Goal: Transaction & Acquisition: Purchase product/service

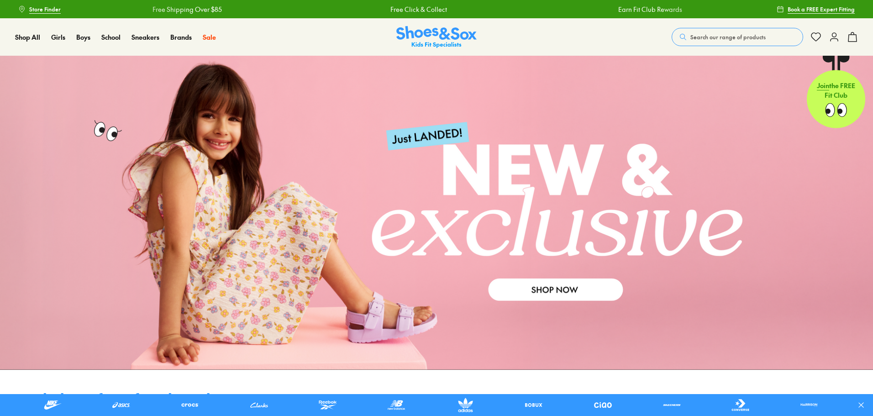
click at [701, 34] on span "Search our range of products" at bounding box center [728, 37] width 75 height 8
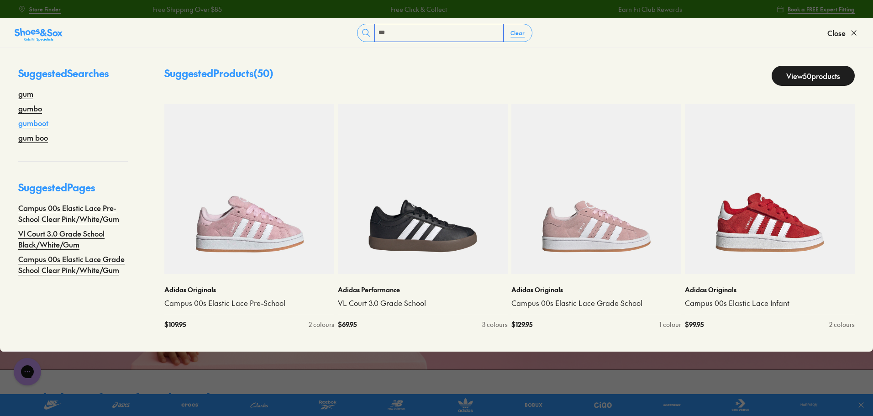
type input "***"
click at [42, 118] on link "gumboot" at bounding box center [33, 122] width 30 height 11
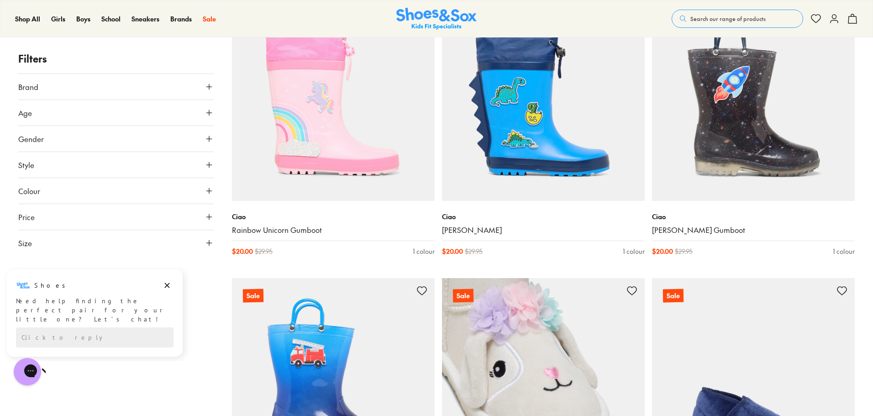
scroll to position [46, 0]
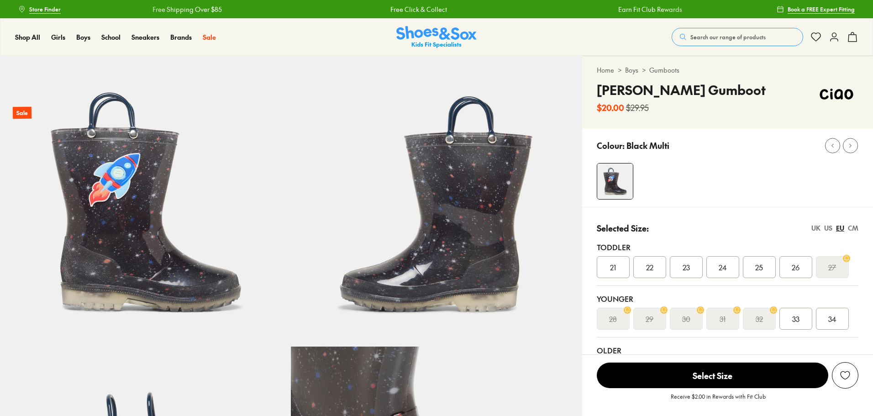
click at [600, 259] on div "21" at bounding box center [613, 267] width 33 height 22
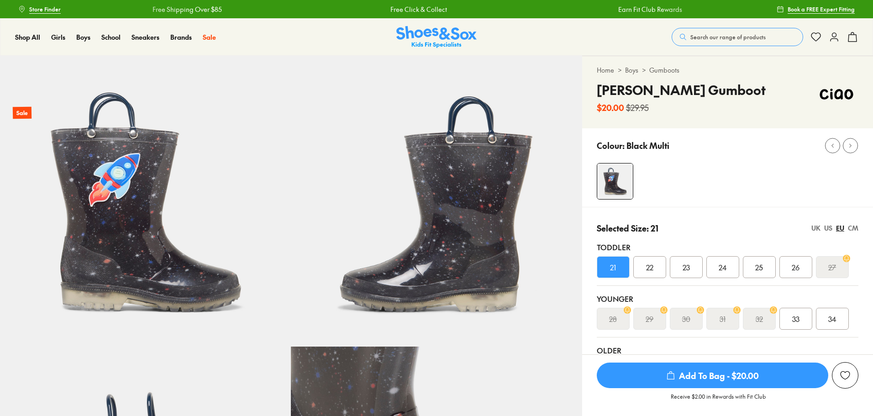
select select "*"
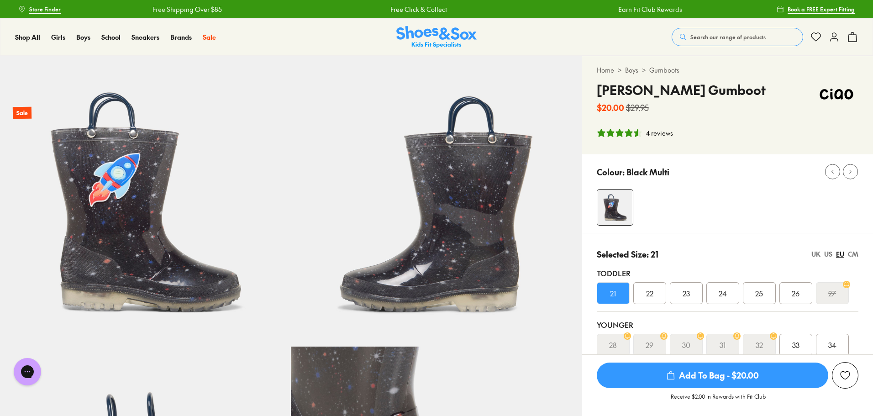
click at [854, 253] on div "CM" at bounding box center [853, 254] width 11 height 10
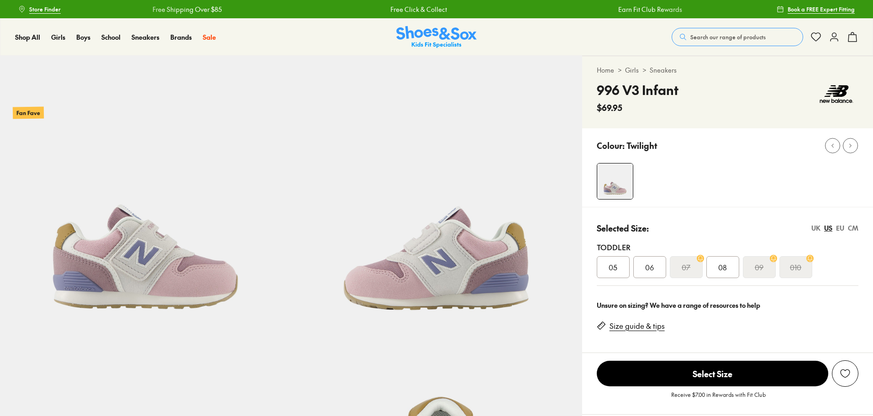
select select "*"
